Goal: Complete application form

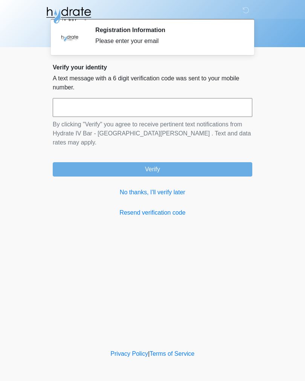
click at [170, 188] on link "No thanks, I'll verify later" at bounding box center [153, 192] width 200 height 9
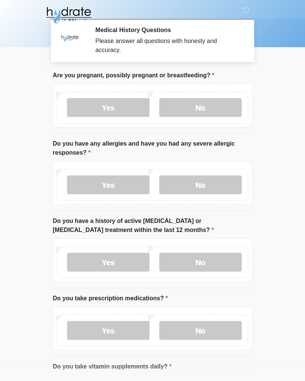
click at [211, 105] on label "No" at bounding box center [200, 107] width 83 height 19
click at [213, 185] on label "No" at bounding box center [200, 184] width 83 height 19
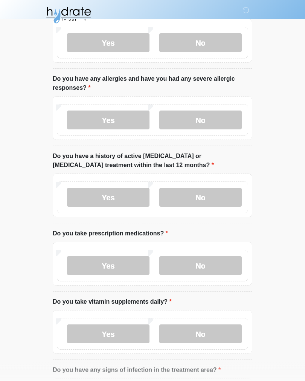
click at [216, 201] on label "No" at bounding box center [200, 197] width 83 height 19
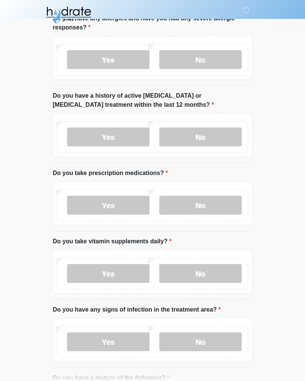
scroll to position [126, 0]
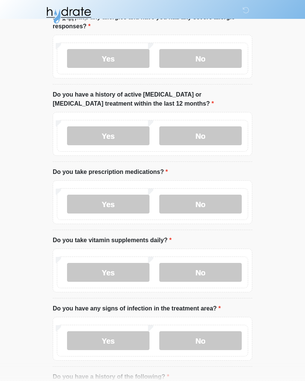
click at [103, 203] on label "Yes" at bounding box center [108, 203] width 83 height 19
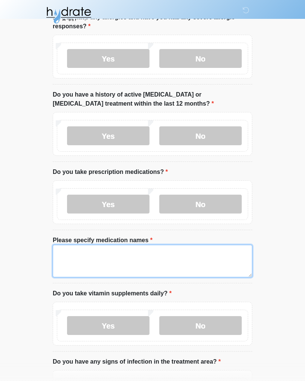
click at [203, 256] on textarea "Please specify medication names" at bounding box center [153, 261] width 200 height 32
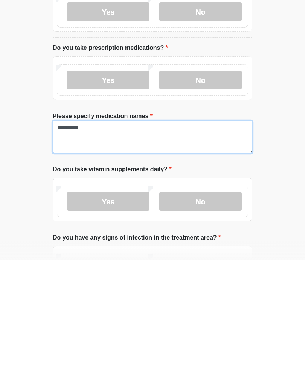
type textarea "*********"
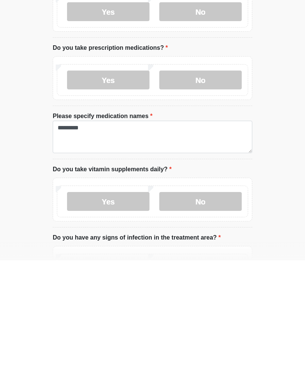
click at [98, 312] on label "Yes" at bounding box center [108, 321] width 83 height 19
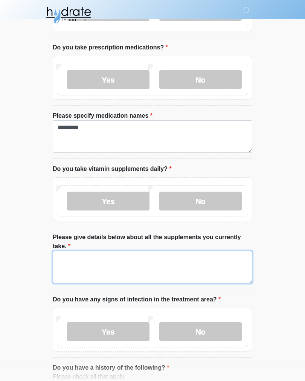
click at [203, 260] on textarea "Please give details below about all the supplements you currently take." at bounding box center [153, 267] width 200 height 32
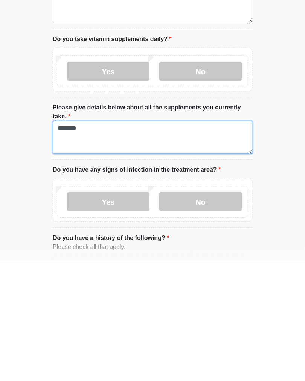
type textarea "********"
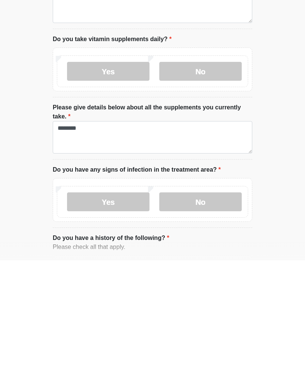
click at [214, 313] on label "No" at bounding box center [200, 322] width 83 height 19
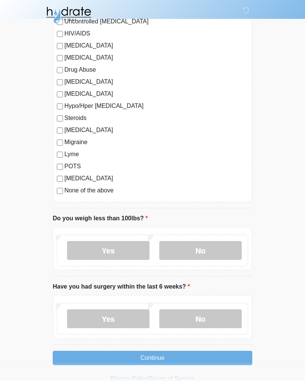
scroll to position [851, 0]
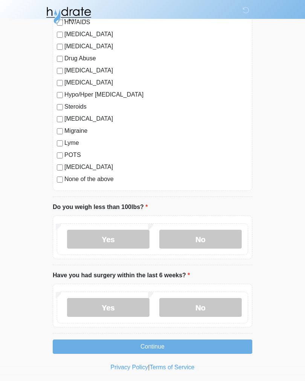
click at [207, 239] on label "No" at bounding box center [200, 238] width 83 height 19
click at [206, 311] on label "No" at bounding box center [200, 307] width 83 height 19
click at [203, 344] on button "Continue" at bounding box center [153, 346] width 200 height 14
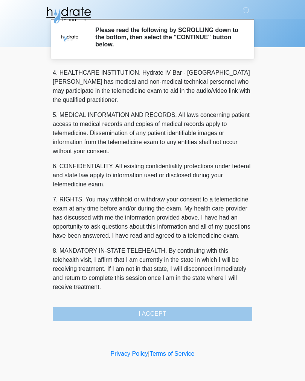
scroll to position [216, 0]
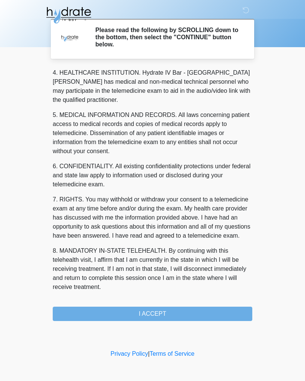
click at [202, 312] on button "I ACCEPT" at bounding box center [153, 313] width 200 height 14
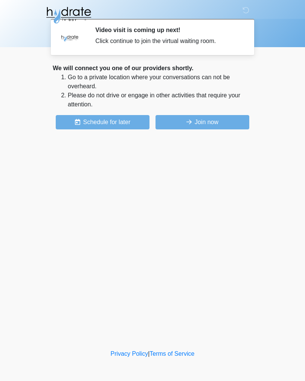
click at [221, 119] on button "Join now" at bounding box center [203, 122] width 94 height 14
